Goal: Check status: Check status

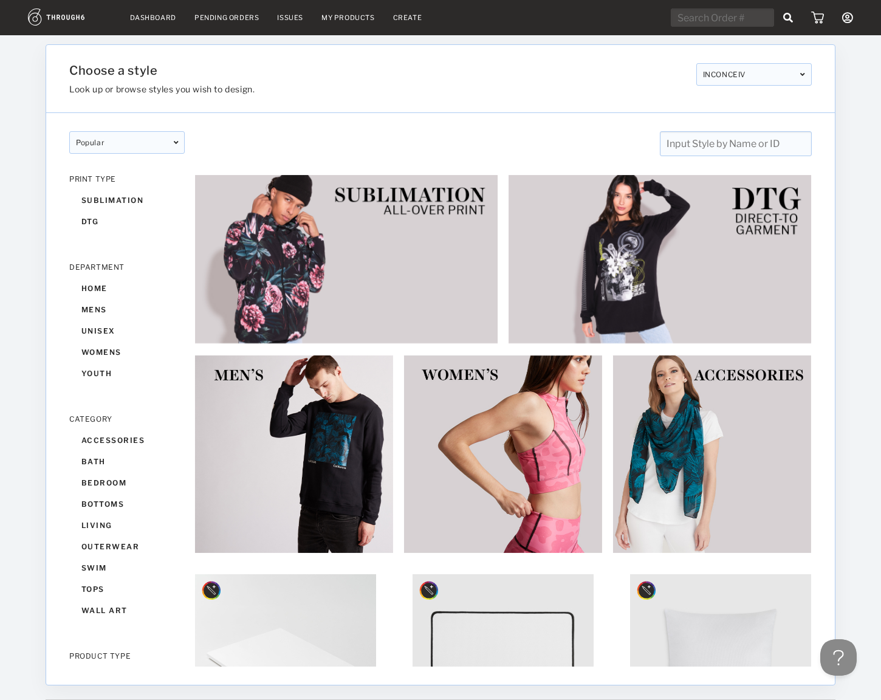
click at [346, 19] on link "My Products" at bounding box center [347, 17] width 53 height 9
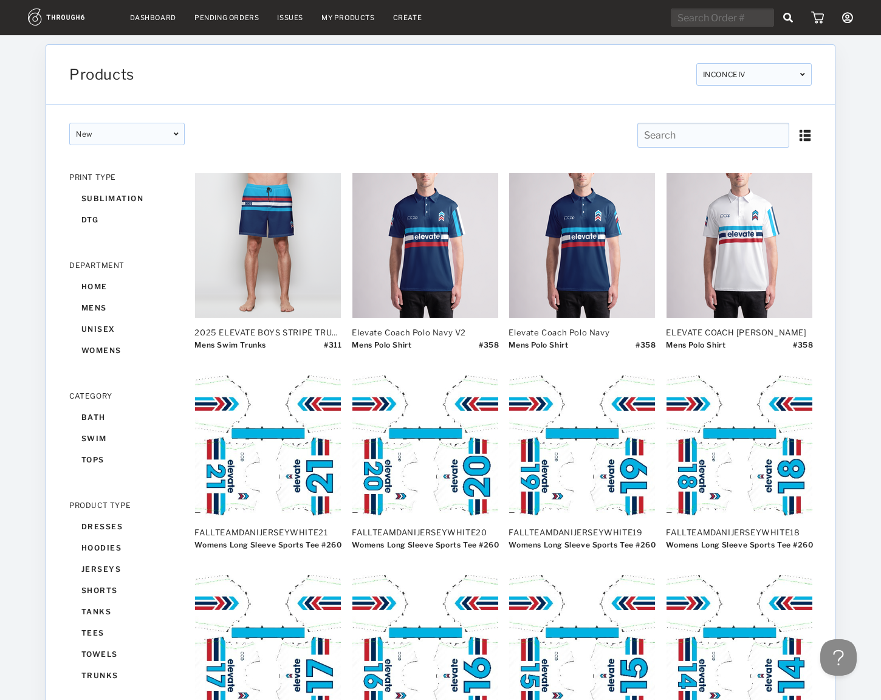
click at [134, 19] on link "Dashboard" at bounding box center [153, 17] width 46 height 9
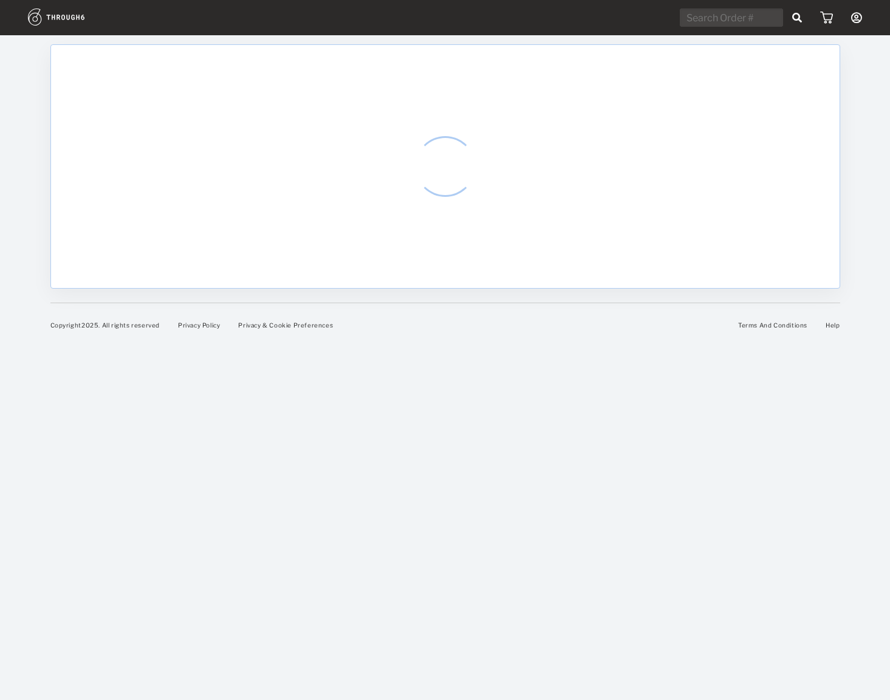
select select "8"
select select "2025"
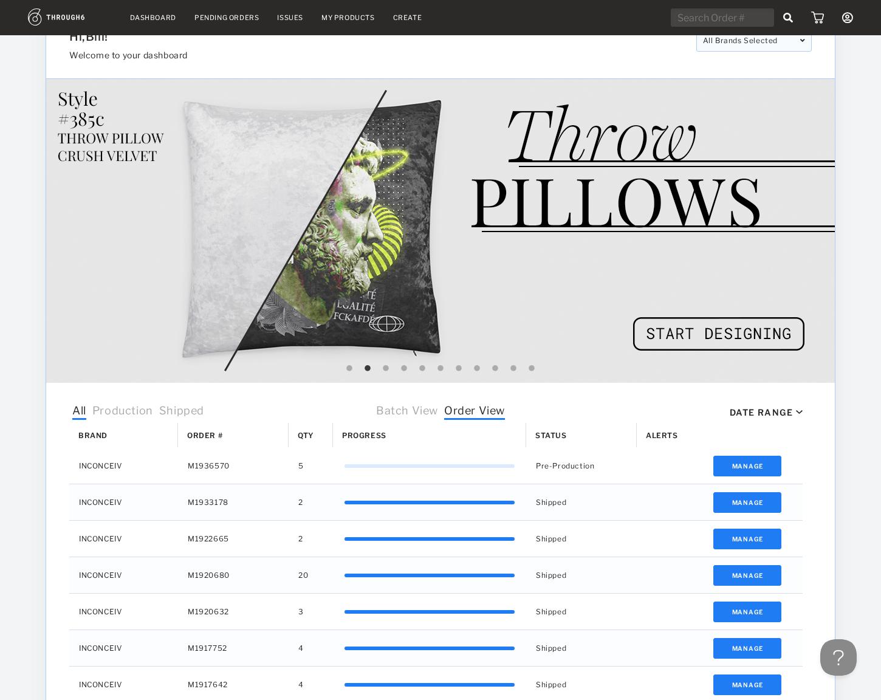
scroll to position [55, 0]
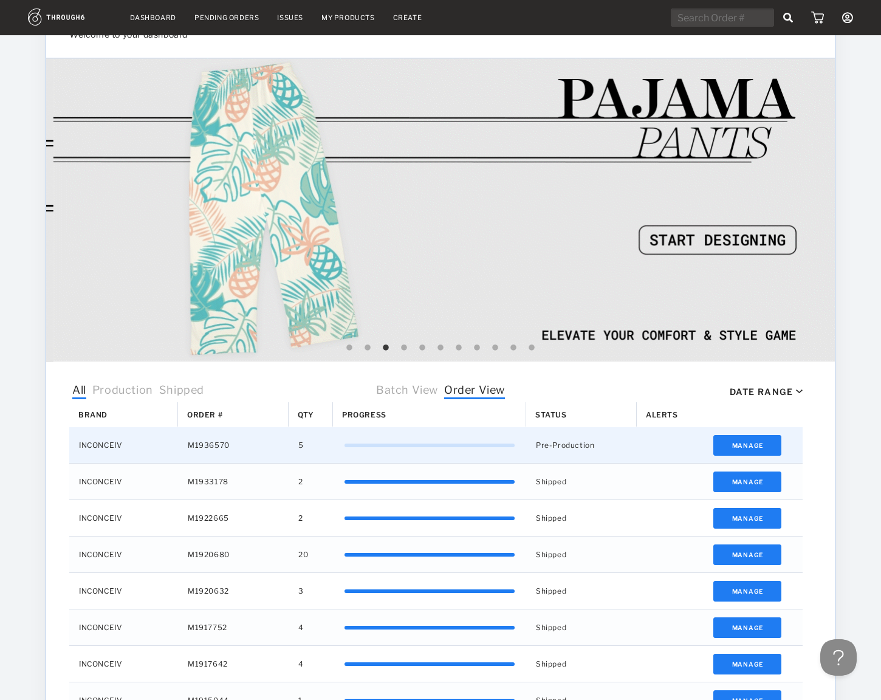
click at [214, 442] on div "M1936570" at bounding box center [233, 445] width 111 height 36
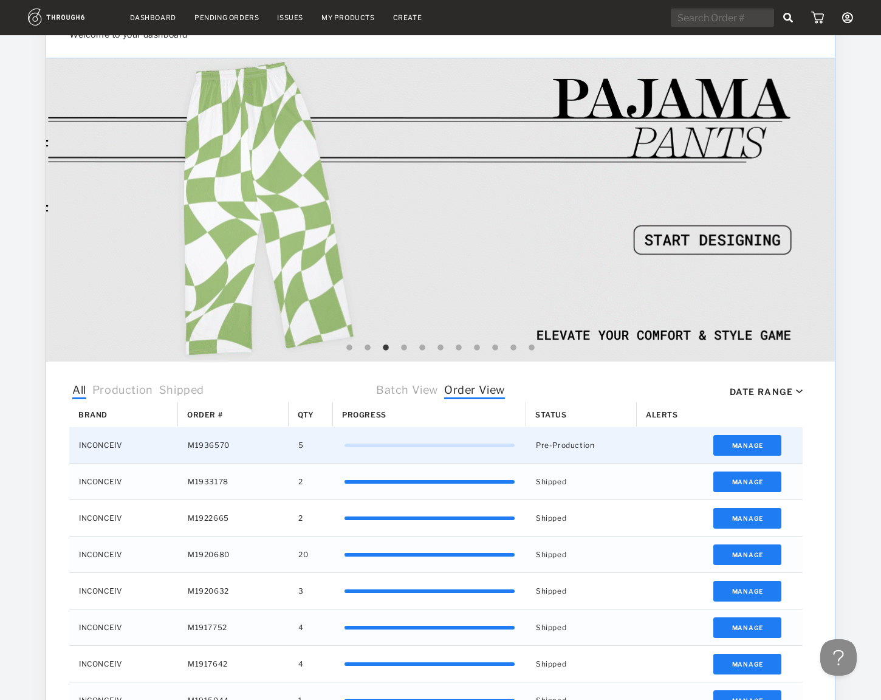
click at [214, 442] on div "M1936570" at bounding box center [233, 445] width 111 height 36
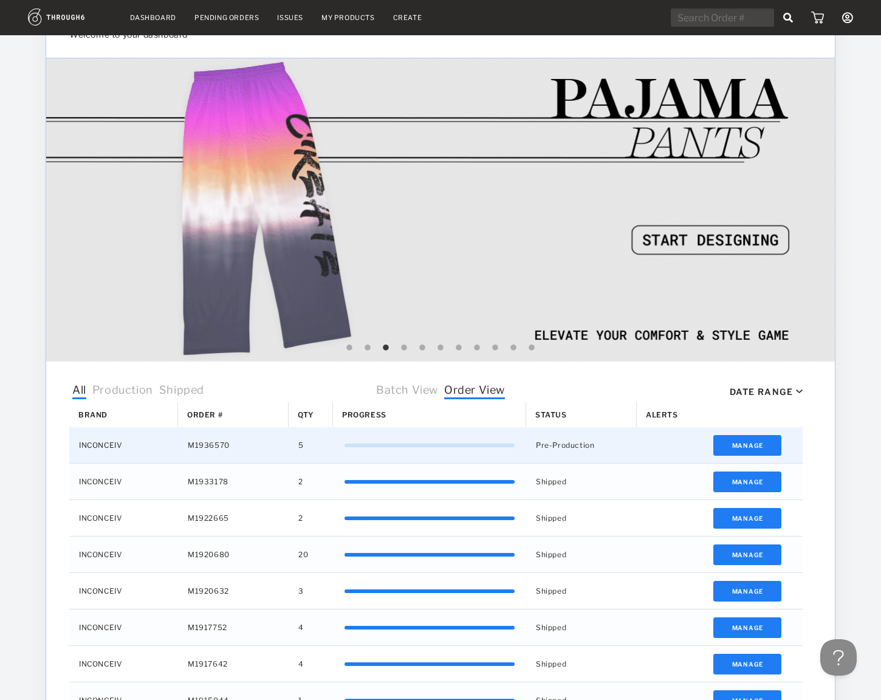
click at [215, 443] on div "M1936570" at bounding box center [233, 445] width 111 height 36
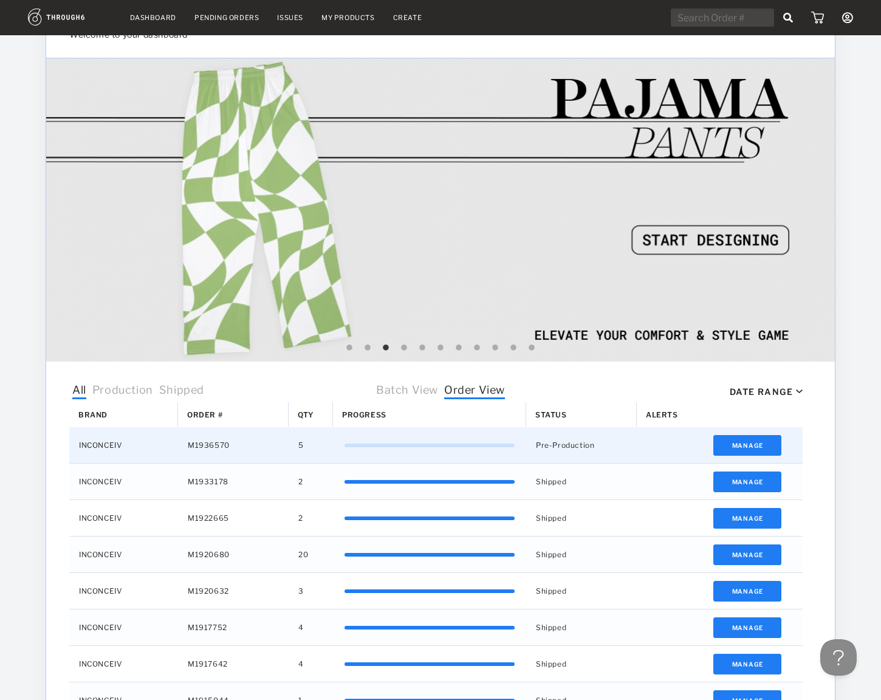
click at [215, 443] on div "M1936570" at bounding box center [233, 445] width 111 height 36
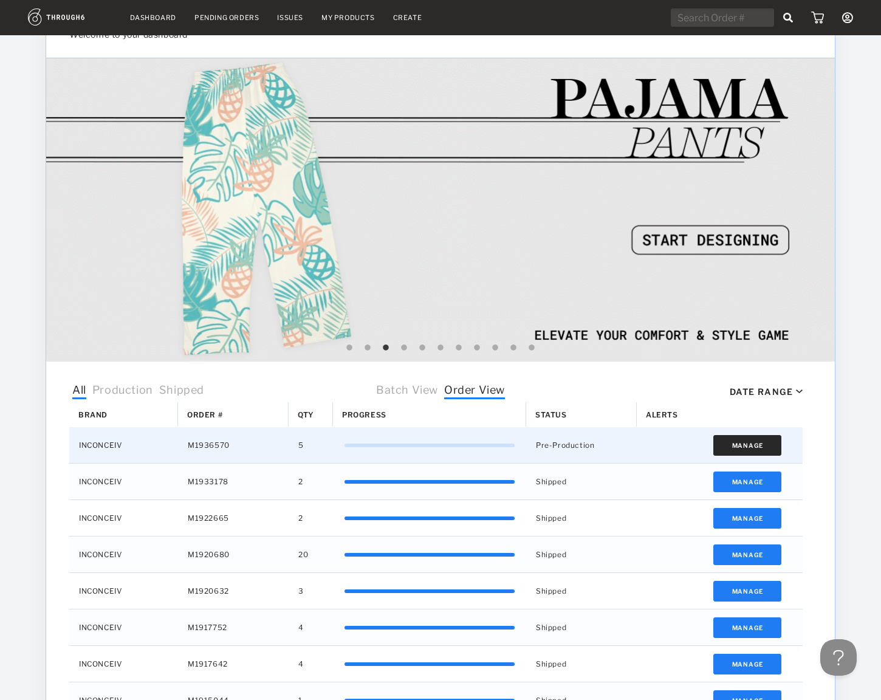
click at [750, 442] on button "Manage" at bounding box center [747, 445] width 69 height 21
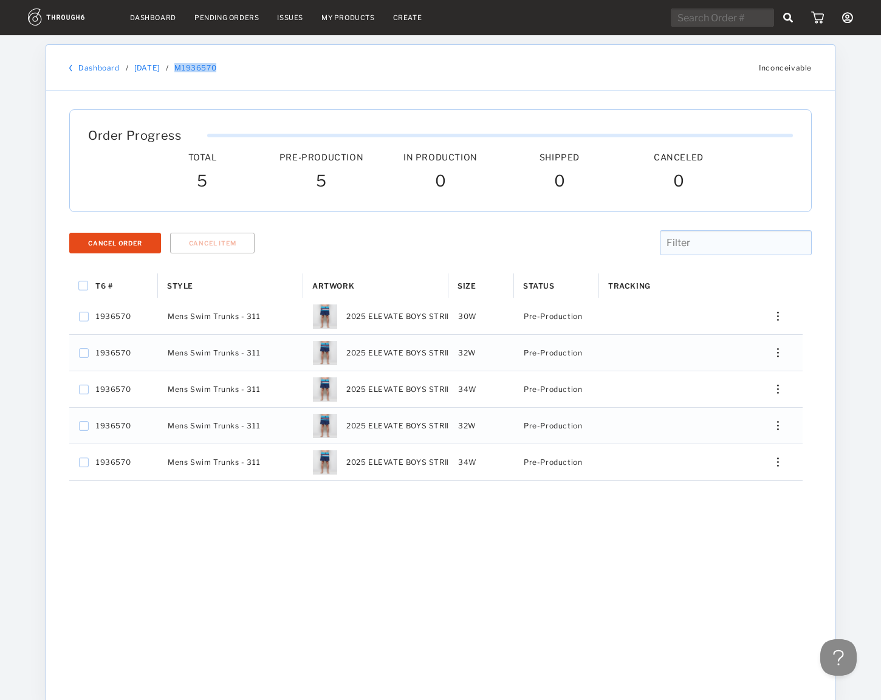
drag, startPoint x: 241, startPoint y: 61, endPoint x: 227, endPoint y: 68, distance: 15.5
click at [227, 68] on div "Dashboard / [DATE] / M1936570 Inconceivable" at bounding box center [440, 68] width 788 height 46
copy link "M1936570"
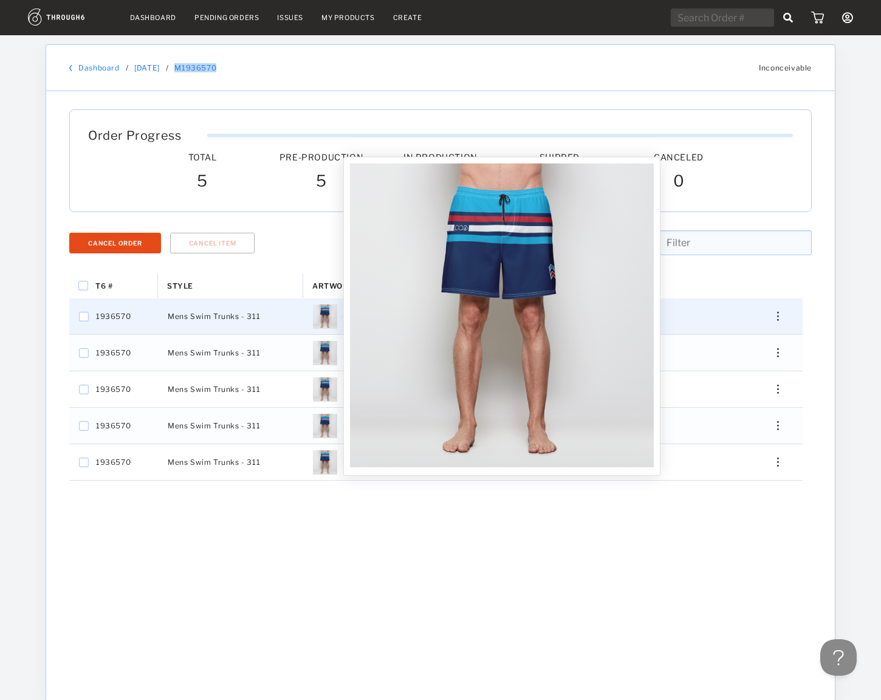
click at [326, 313] on img "Press SPACE to select this row." at bounding box center [325, 316] width 24 height 24
checkbox input "false"
checkbox input "true"
